Goal: Entertainment & Leisure: Consume media (video, audio)

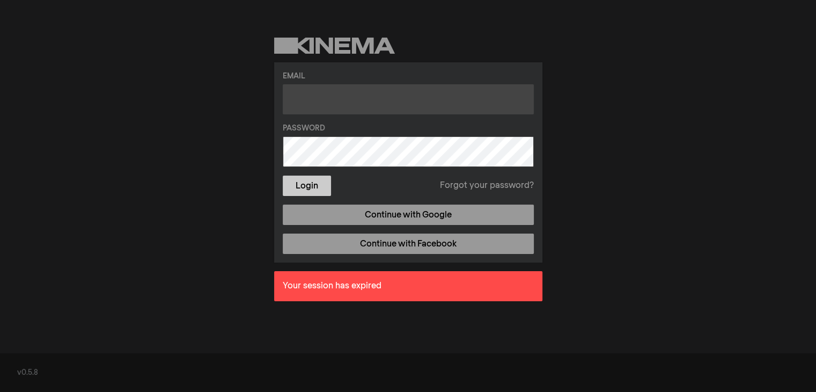
type input "[EMAIL_ADDRESS][DOMAIN_NAME]"
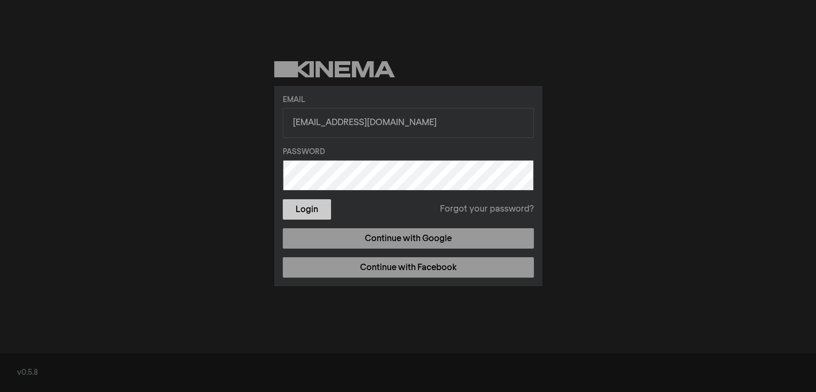
click at [306, 183] on form "Email [EMAIL_ADDRESS][DOMAIN_NAME] Password Login Forgot your password?" at bounding box center [408, 156] width 251 height 125
click at [310, 207] on button "Login" at bounding box center [307, 209] width 48 height 20
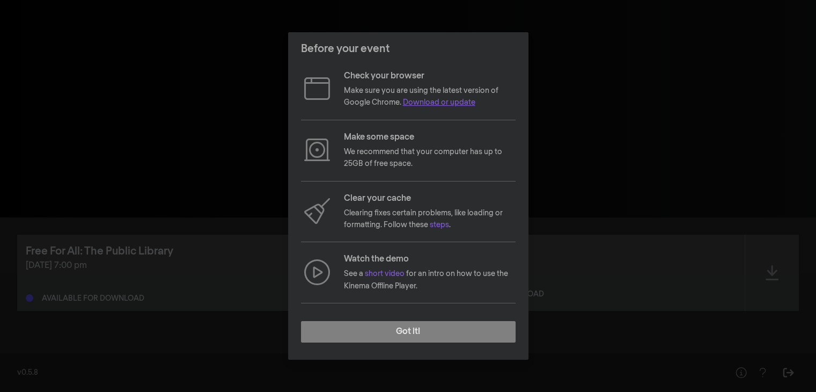
click at [460, 101] on link "Download or update" at bounding box center [439, 103] width 72 height 8
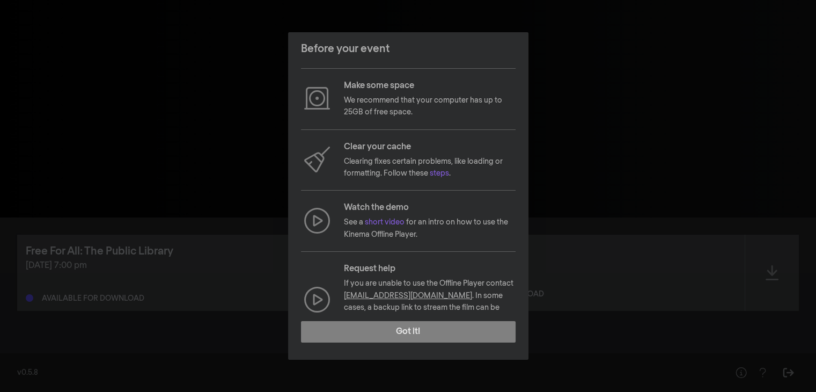
scroll to position [80, 0]
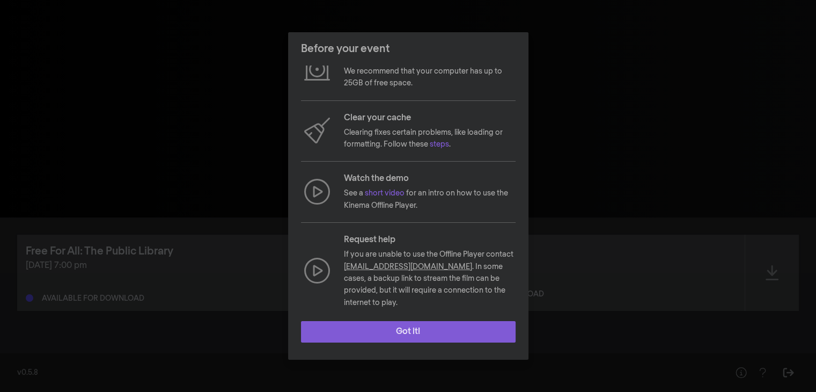
click at [409, 332] on button "Got it!" at bounding box center [408, 331] width 215 height 21
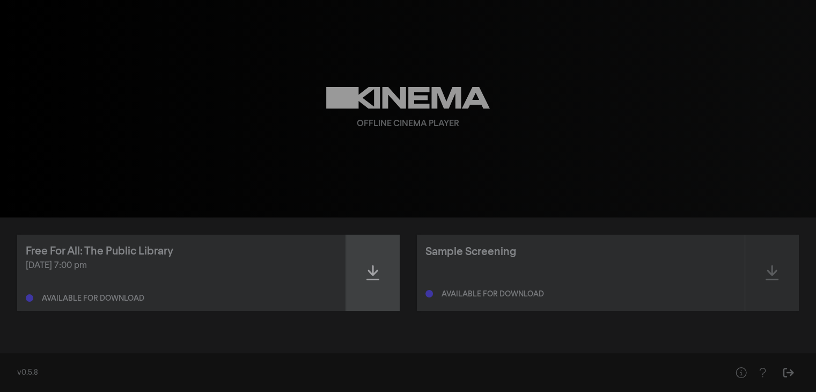
click at [373, 264] on icon at bounding box center [372, 272] width 13 height 17
click at [367, 274] on icon at bounding box center [372, 272] width 13 height 15
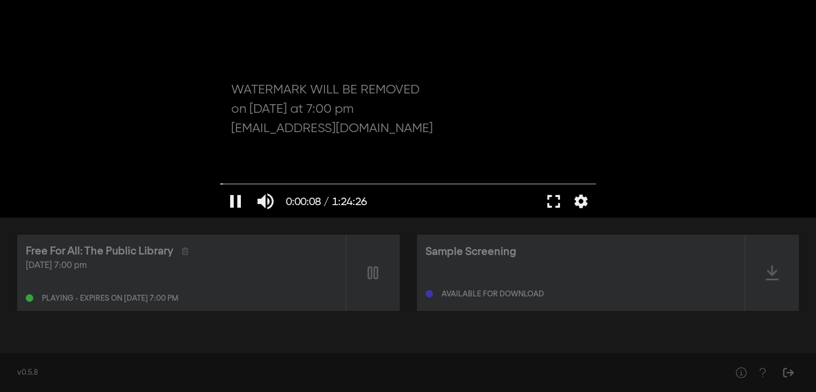
click at [555, 196] on button "fullscreen" at bounding box center [554, 201] width 30 height 32
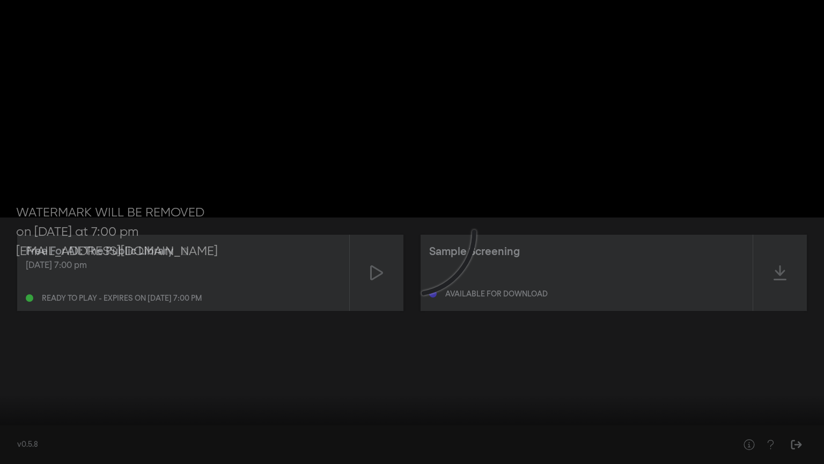
click at [71, 391] on input "Seek" at bounding box center [411, 430] width 813 height 6
click at [206, 391] on input "Seek" at bounding box center [411, 430] width 813 height 6
click at [408, 391] on input "Seek" at bounding box center [411, 430] width 813 height 6
click at [510, 391] on input "Seek" at bounding box center [411, 430] width 813 height 6
click at [632, 391] on input "Seek" at bounding box center [411, 430] width 813 height 6
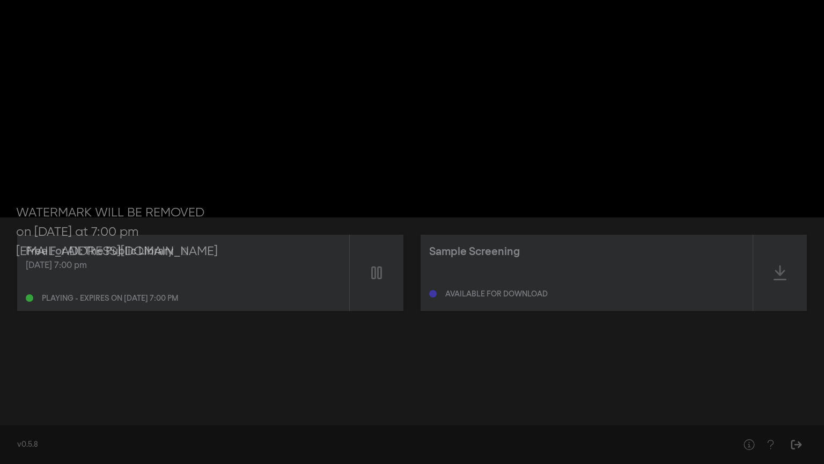
click at [733, 391] on input "Seek" at bounding box center [411, 430] width 813 height 6
click at [789, 391] on input "Seek" at bounding box center [411, 430] width 813 height 6
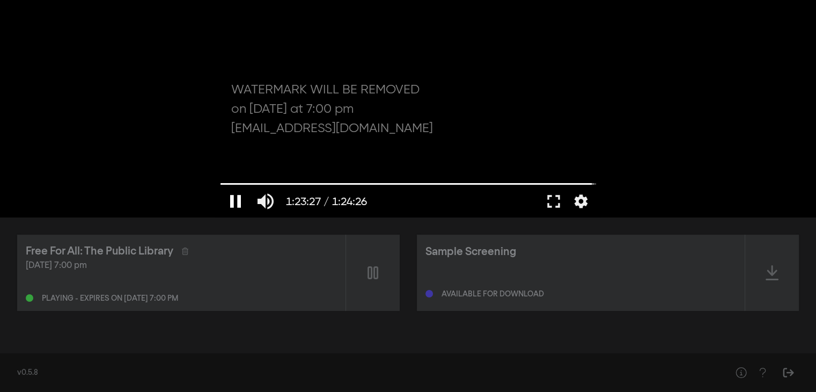
click at [233, 202] on button "pause" at bounding box center [236, 201] width 30 height 32
drag, startPoint x: 591, startPoint y: 181, endPoint x: 177, endPoint y: 207, distance: 415.0
type input "0"
click at [221, 187] on input "Seek" at bounding box center [409, 183] width 376 height 6
